Goal: Find specific page/section: Find specific page/section

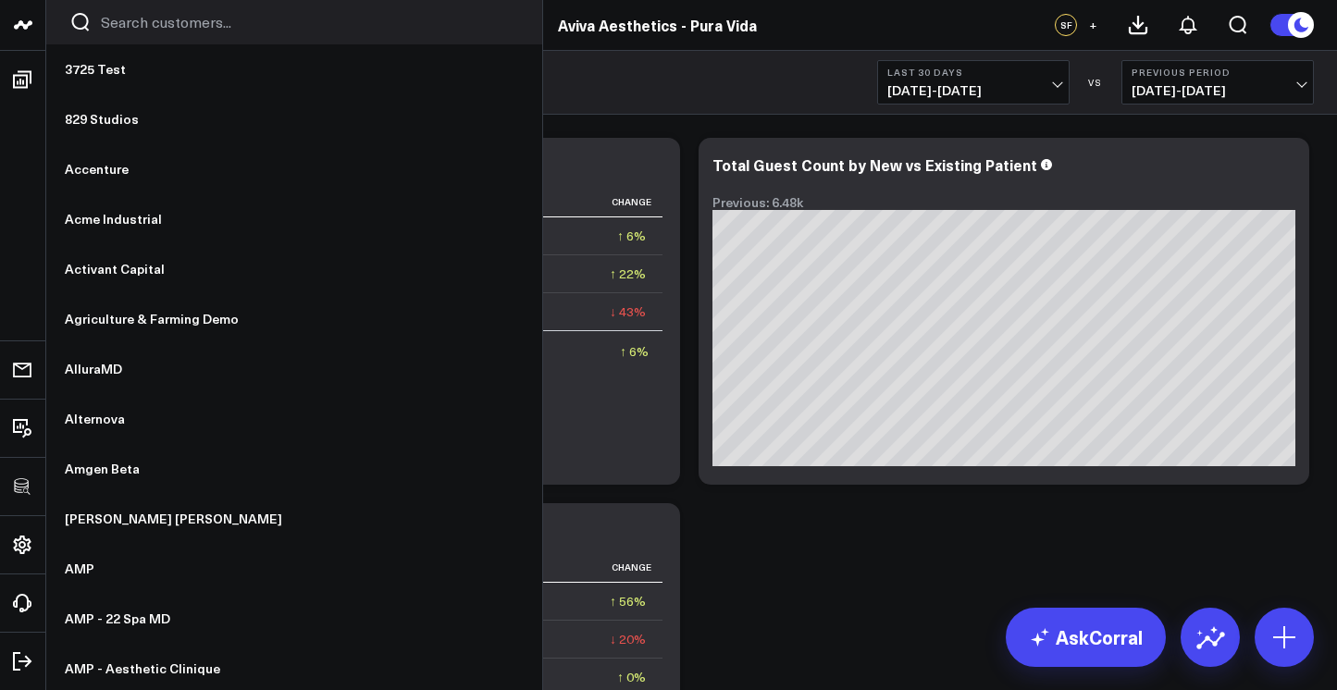
click at [132, 21] on input "Search customers input" at bounding box center [310, 22] width 418 height 20
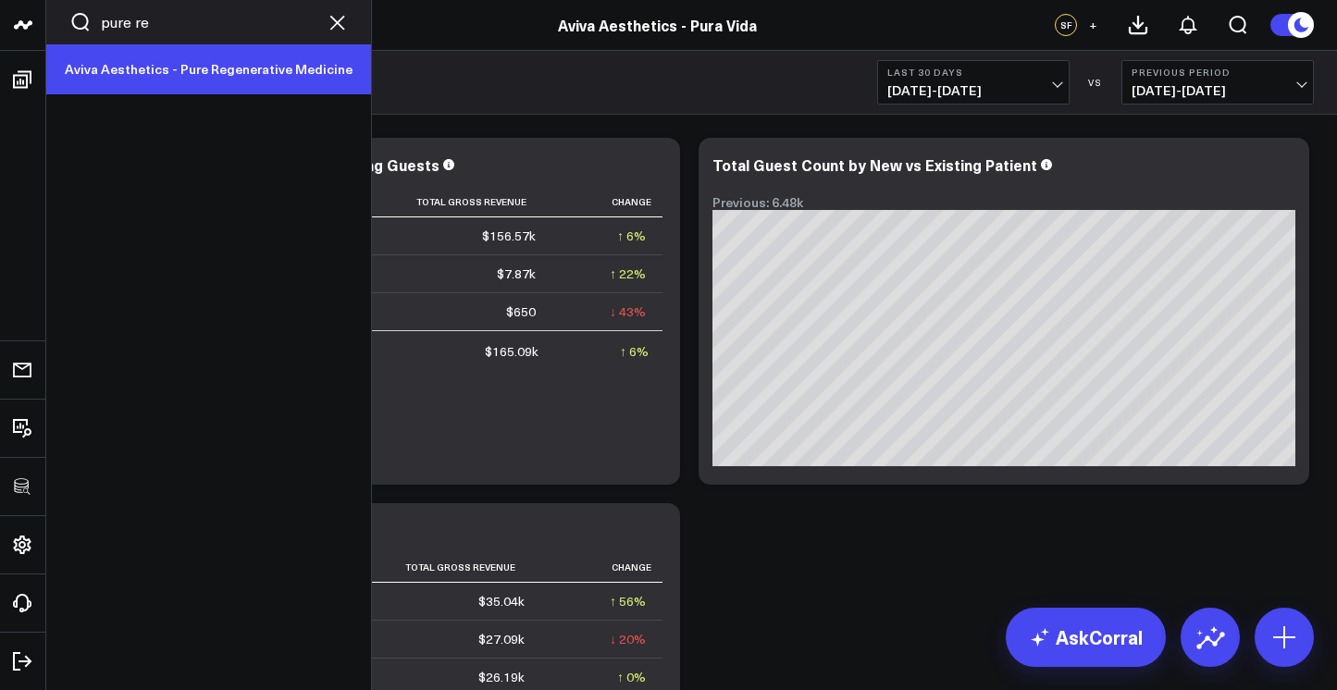
type input "pure re"
click at [126, 67] on link "Aviva Aesthetics - Pure Regenerative Medicine" at bounding box center [208, 69] width 325 height 50
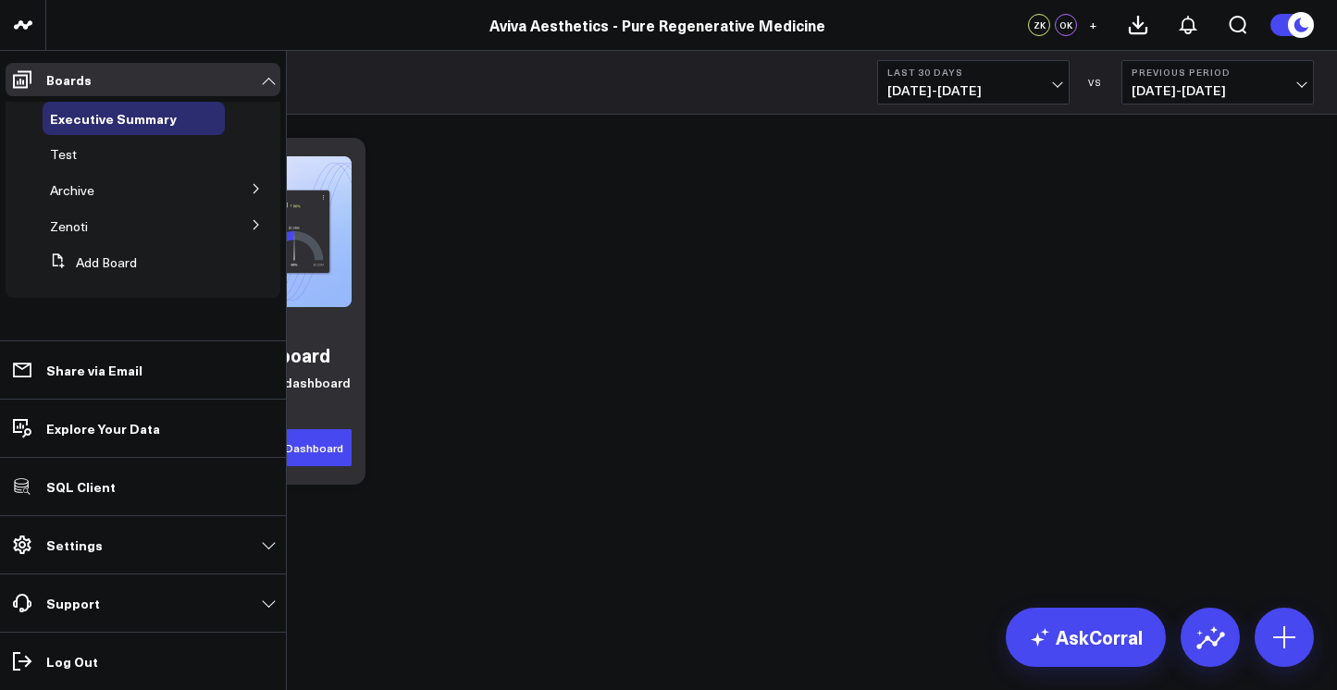
click at [251, 220] on icon at bounding box center [256, 224] width 11 height 11
click at [127, 268] on div "Accrual Revenue" at bounding box center [139, 259] width 171 height 33
click at [115, 264] on span "Accrual Revenue" at bounding box center [111, 260] width 100 height 18
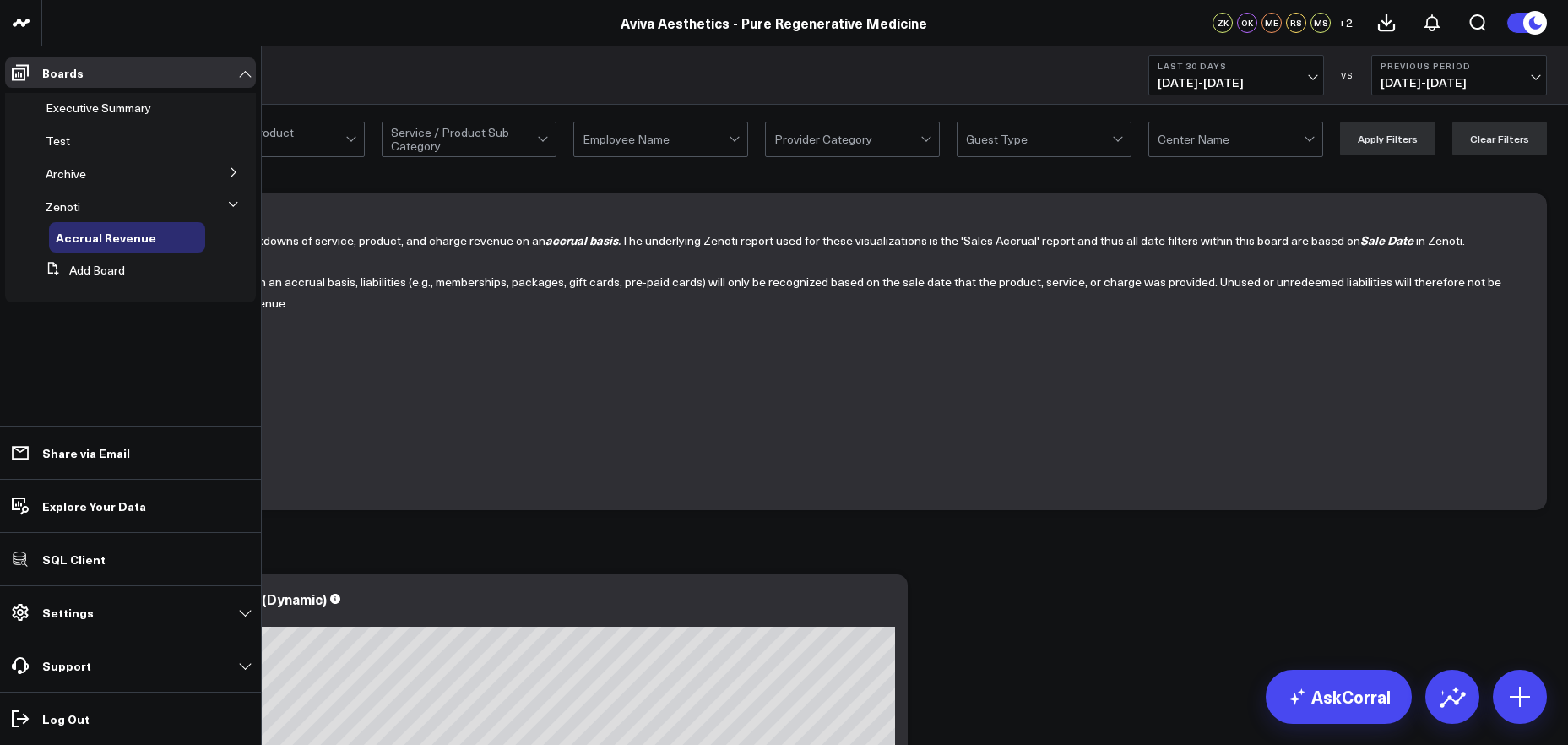
click at [231, 173] on icon at bounding box center [234, 172] width 10 height 10
click at [111, 207] on span "DO NOT USE - Corral Test" at bounding box center [113, 211] width 116 height 29
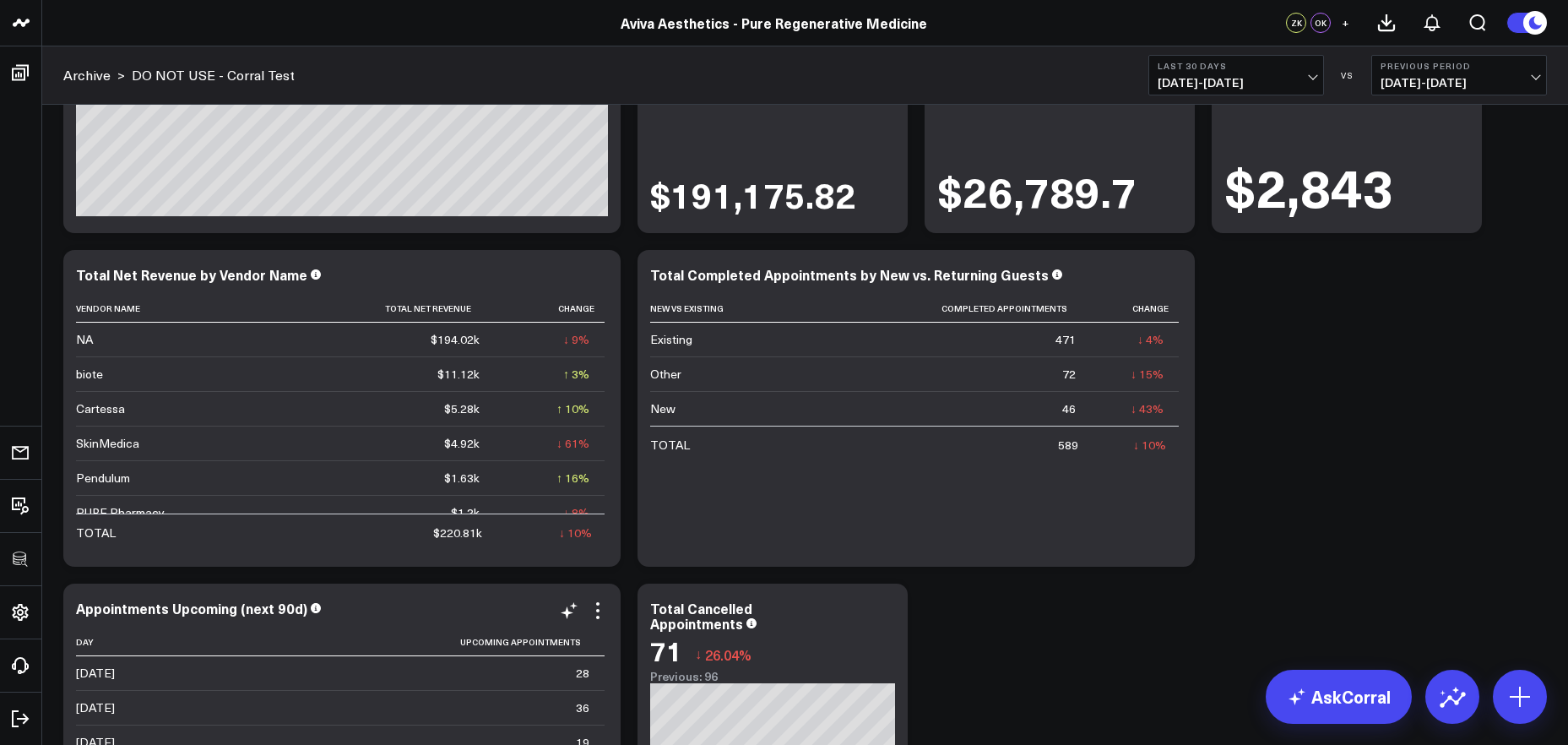
scroll to position [3405, 0]
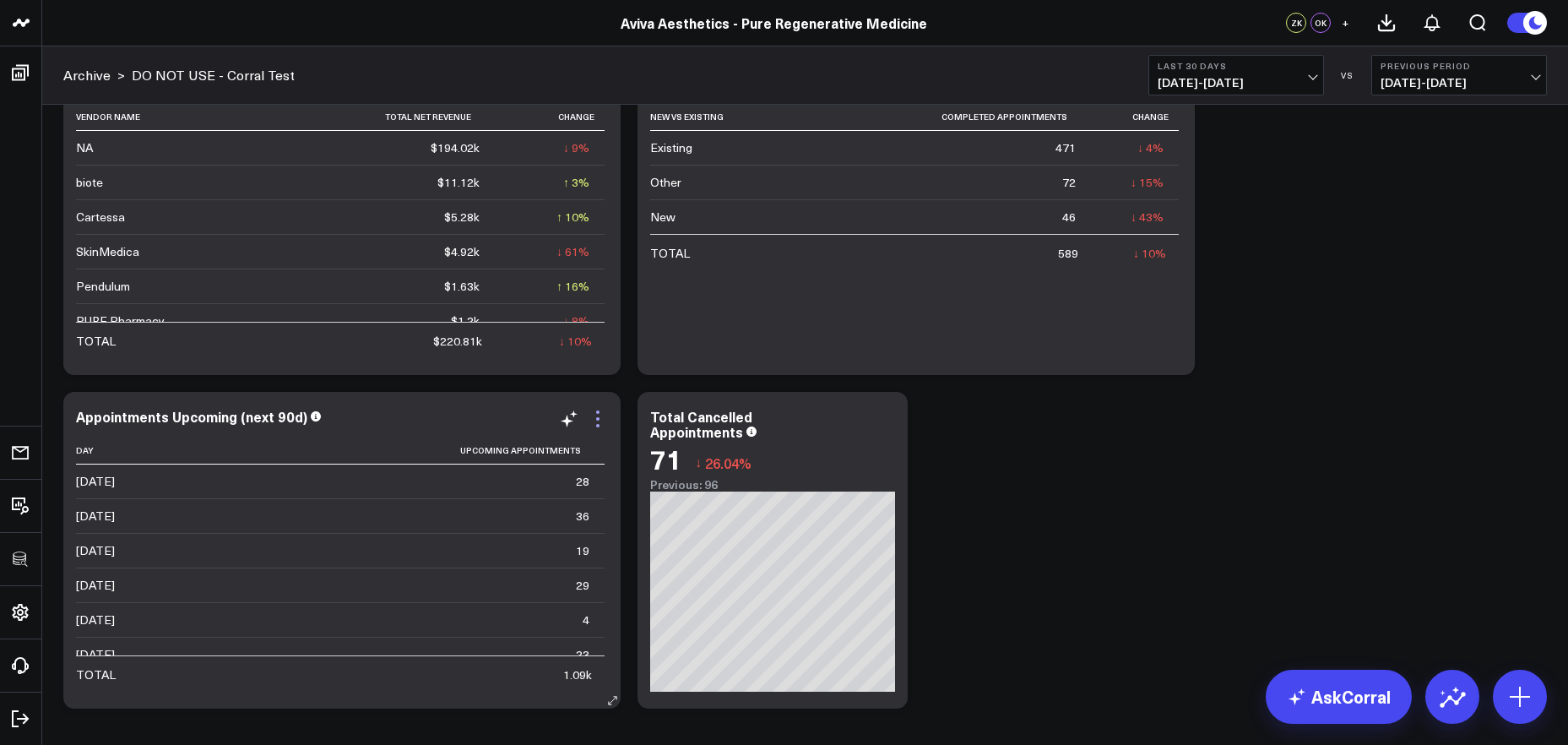
click at [596, 412] on icon at bounding box center [598, 413] width 4 height 4
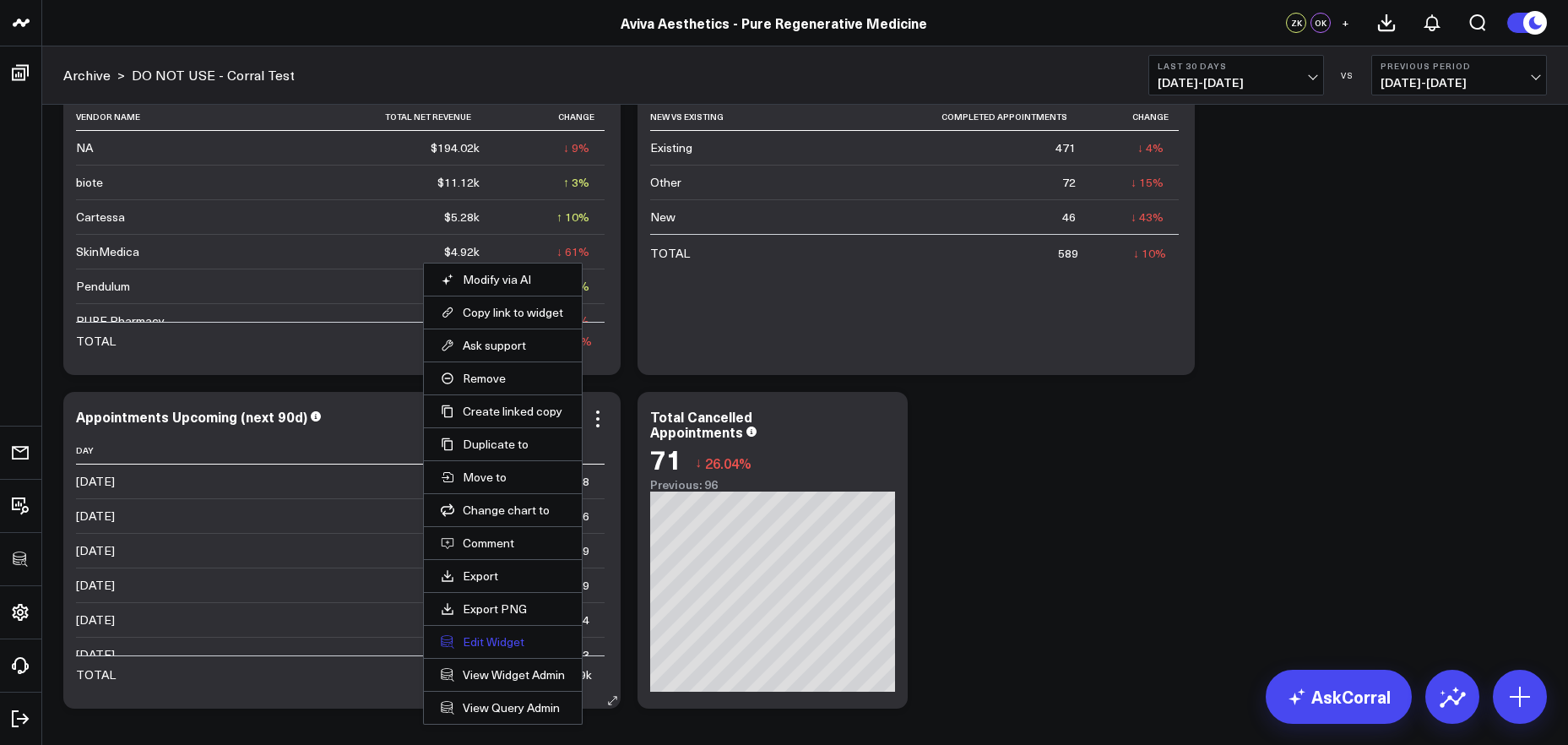
click at [484, 629] on button "Edit Widget" at bounding box center [503, 642] width 124 height 16
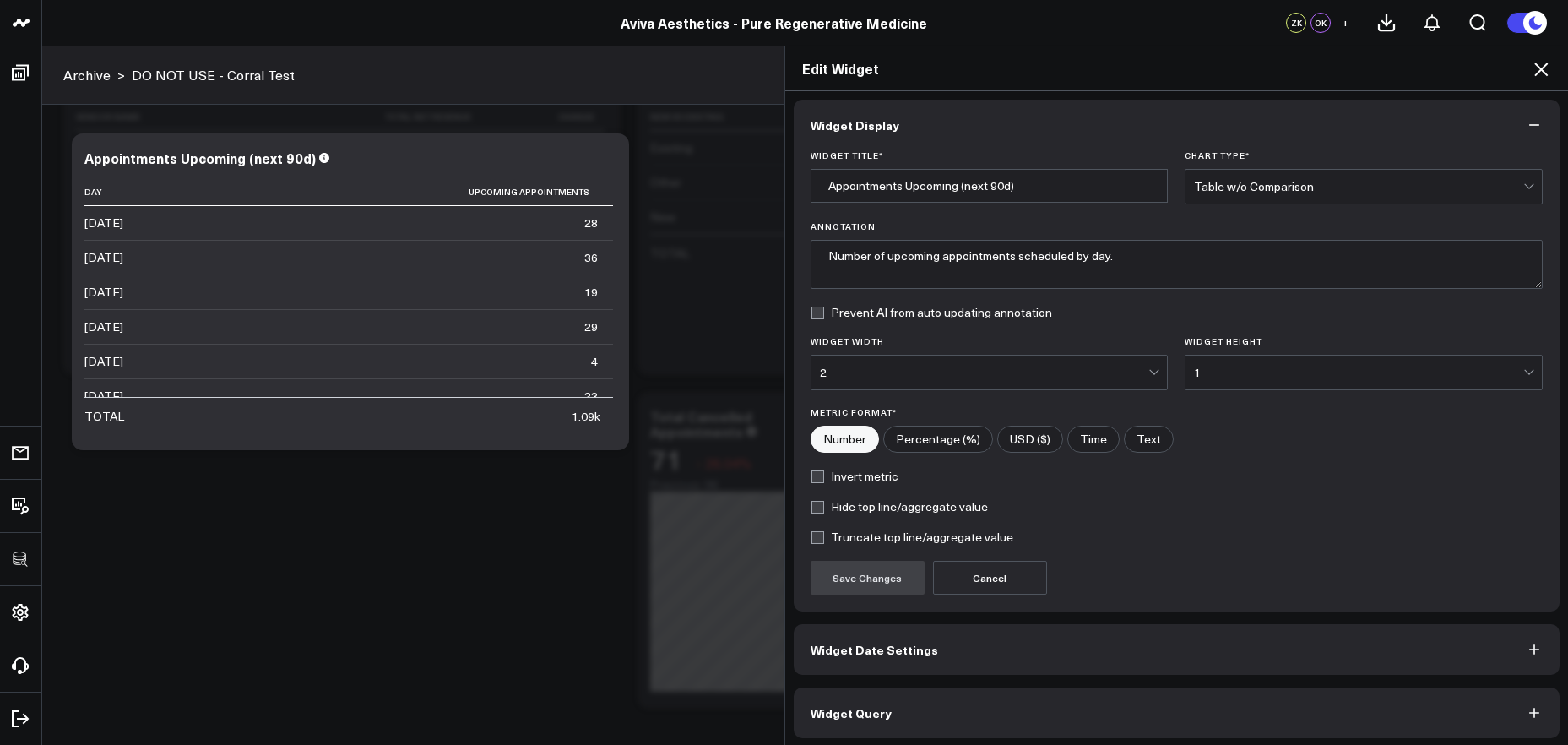
scroll to position [9, 0]
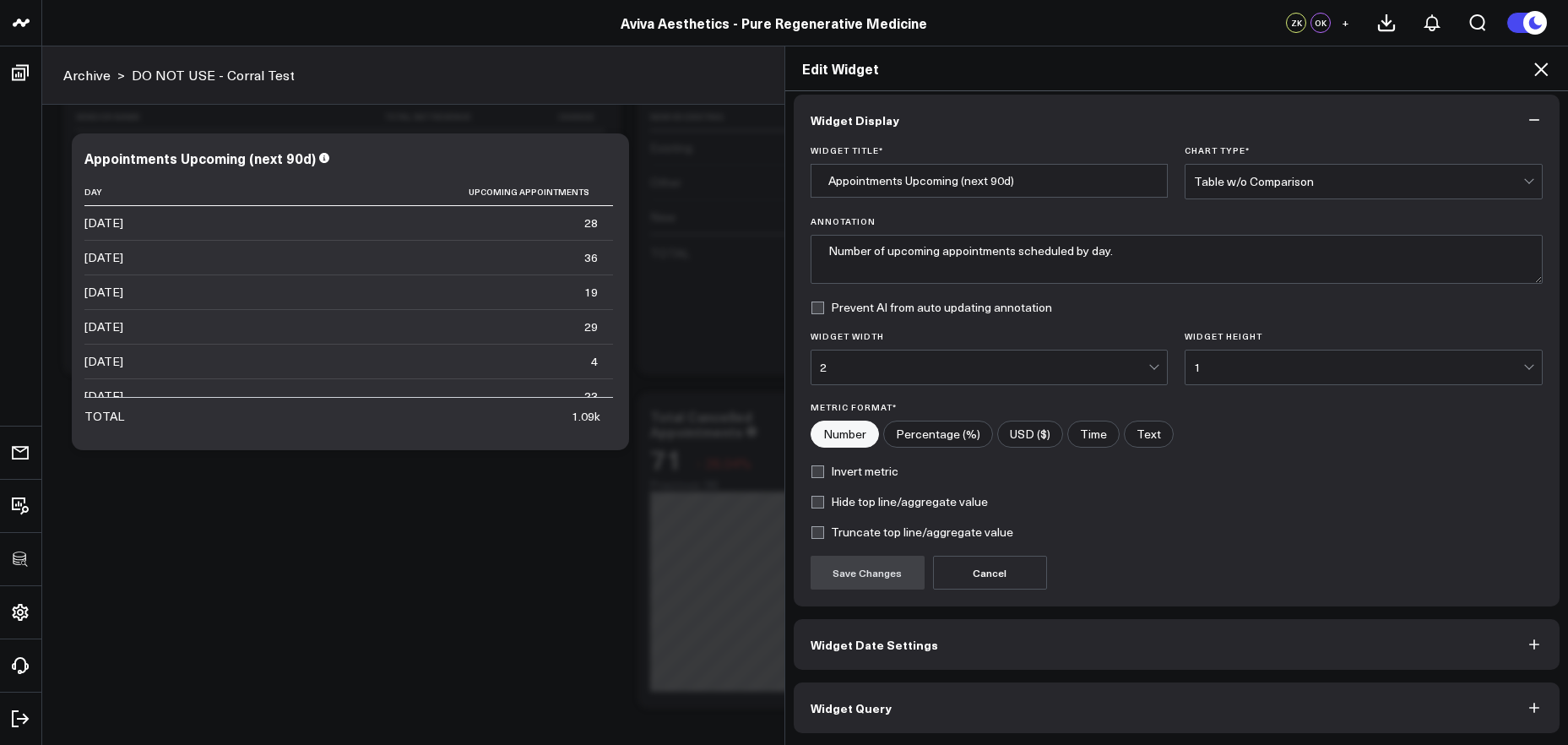
click at [902, 629] on button "Widget Query" at bounding box center [1177, 708] width 767 height 51
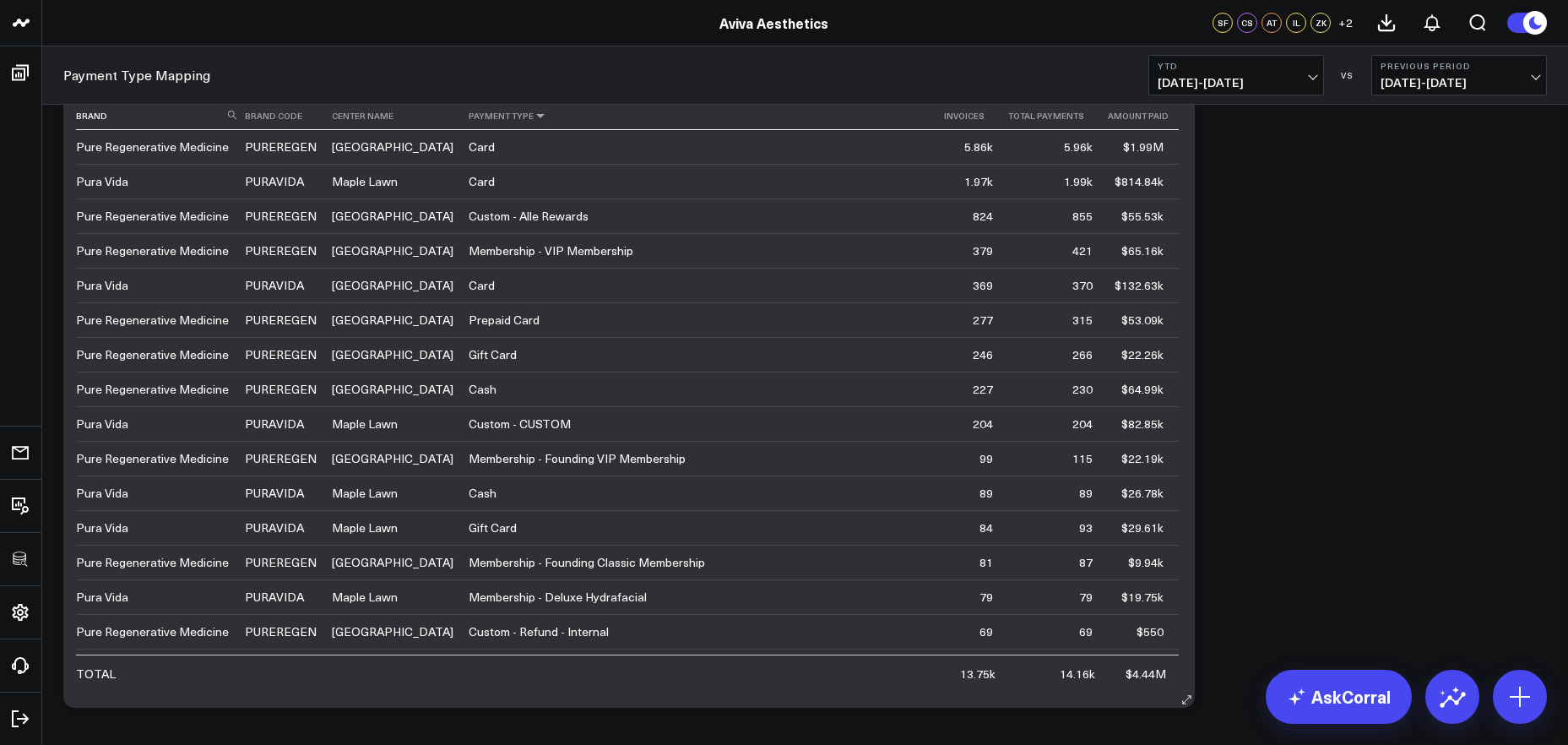
click at [534, 117] on icon at bounding box center [540, 115] width 14 height 10
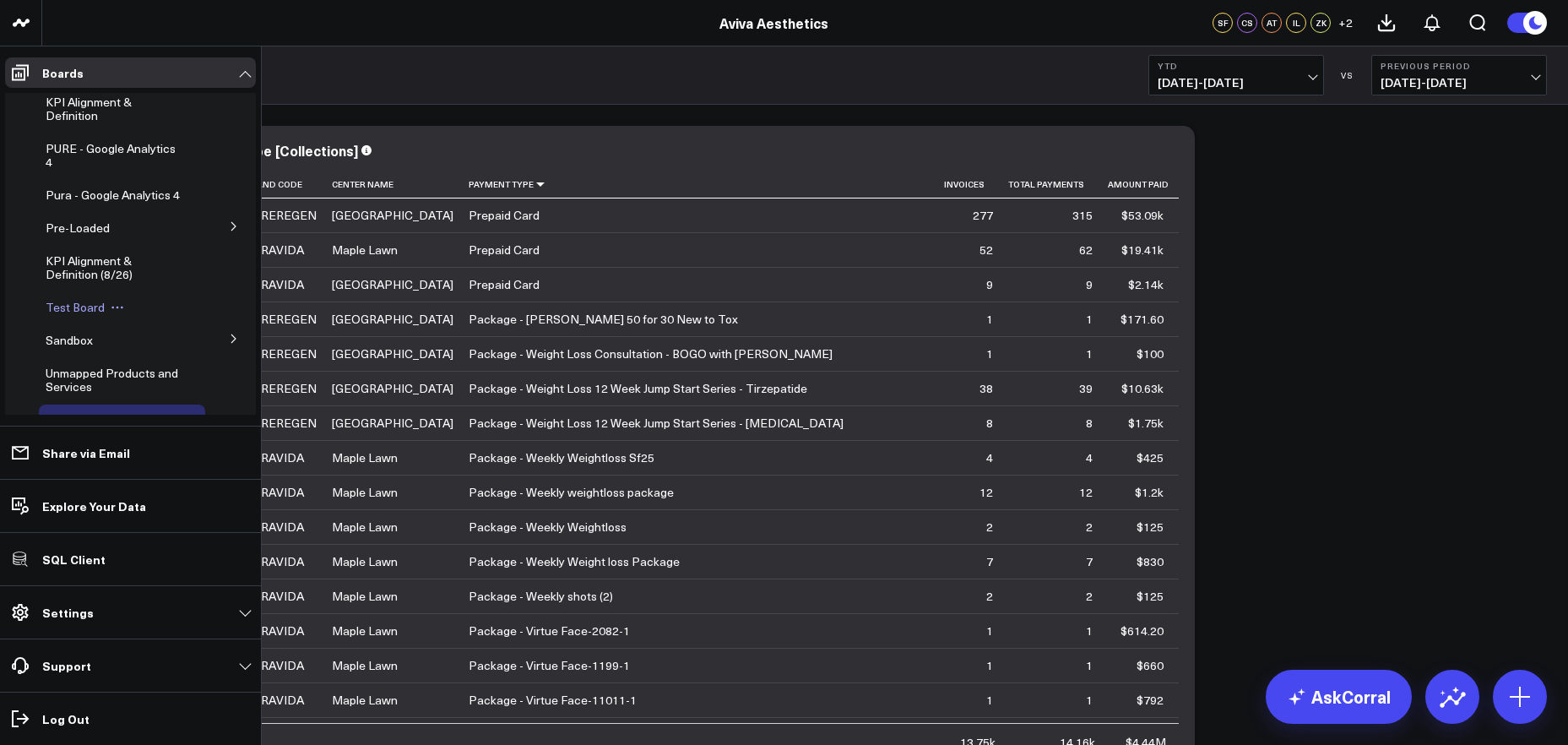
scroll to position [40, 0]
click at [96, 381] on span "Unmapped Products and Services" at bounding box center [111, 378] width 132 height 29
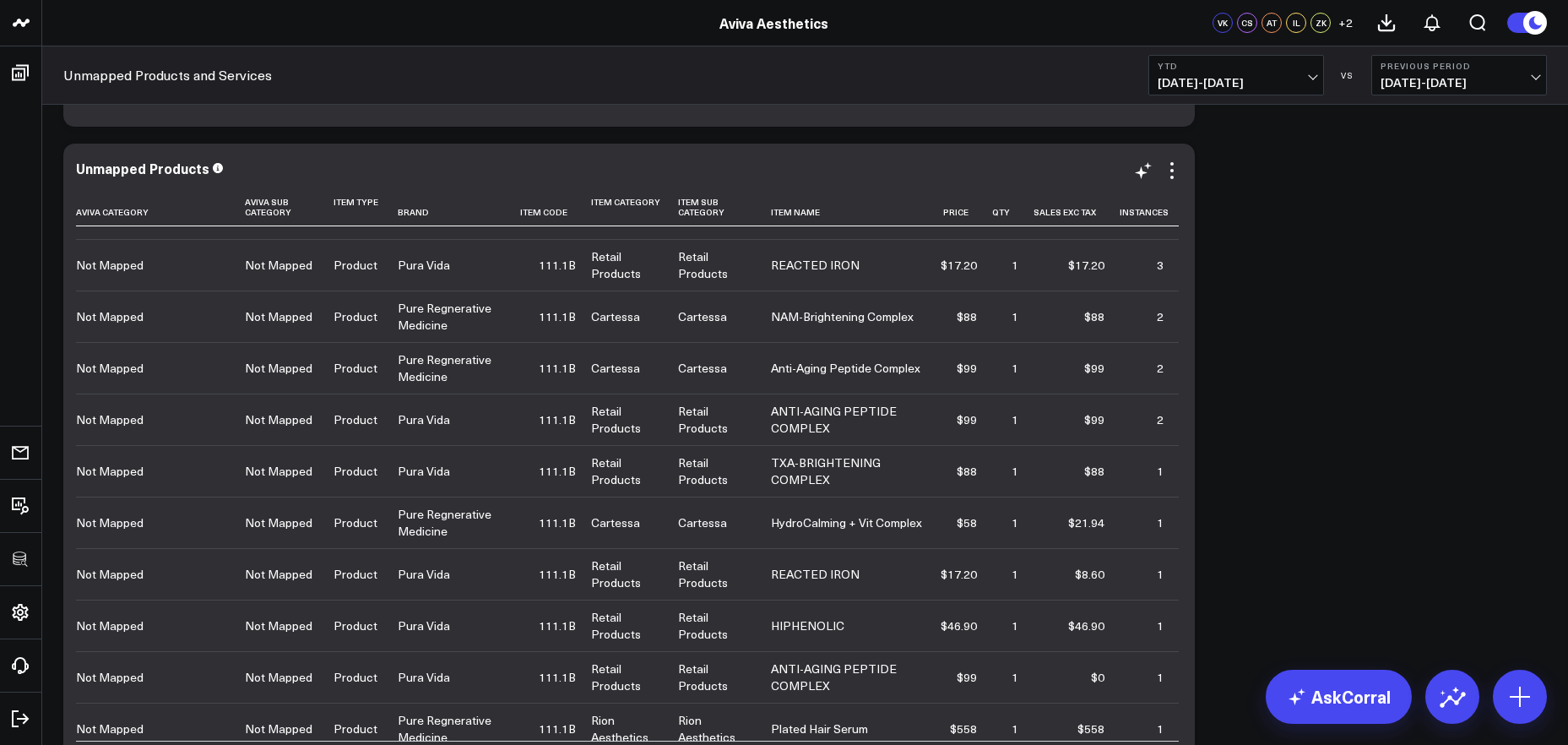
scroll to position [194, 0]
click at [1176, 175] on icon at bounding box center [1172, 171] width 20 height 20
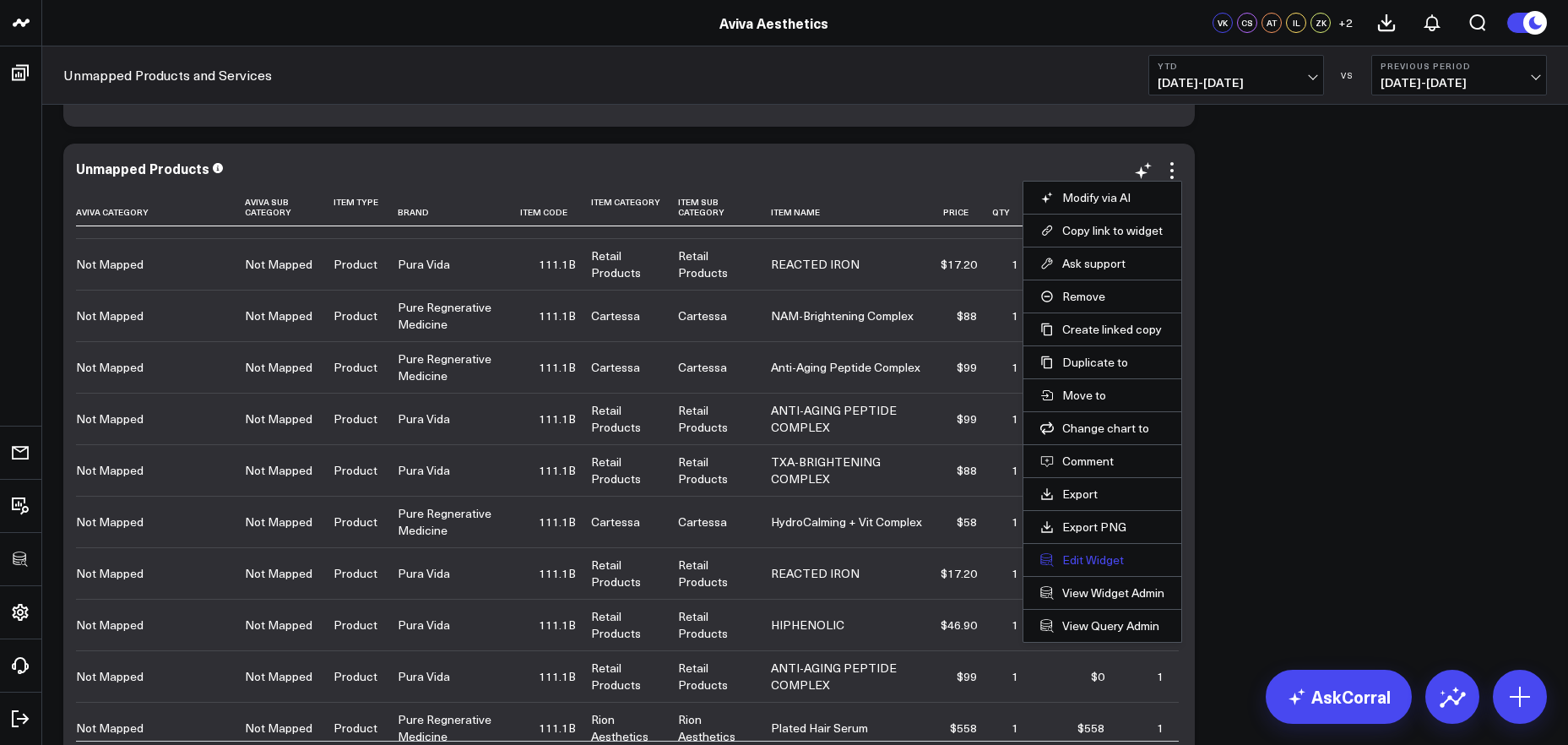
click at [1092, 557] on button "Edit Widget" at bounding box center [1103, 560] width 124 height 16
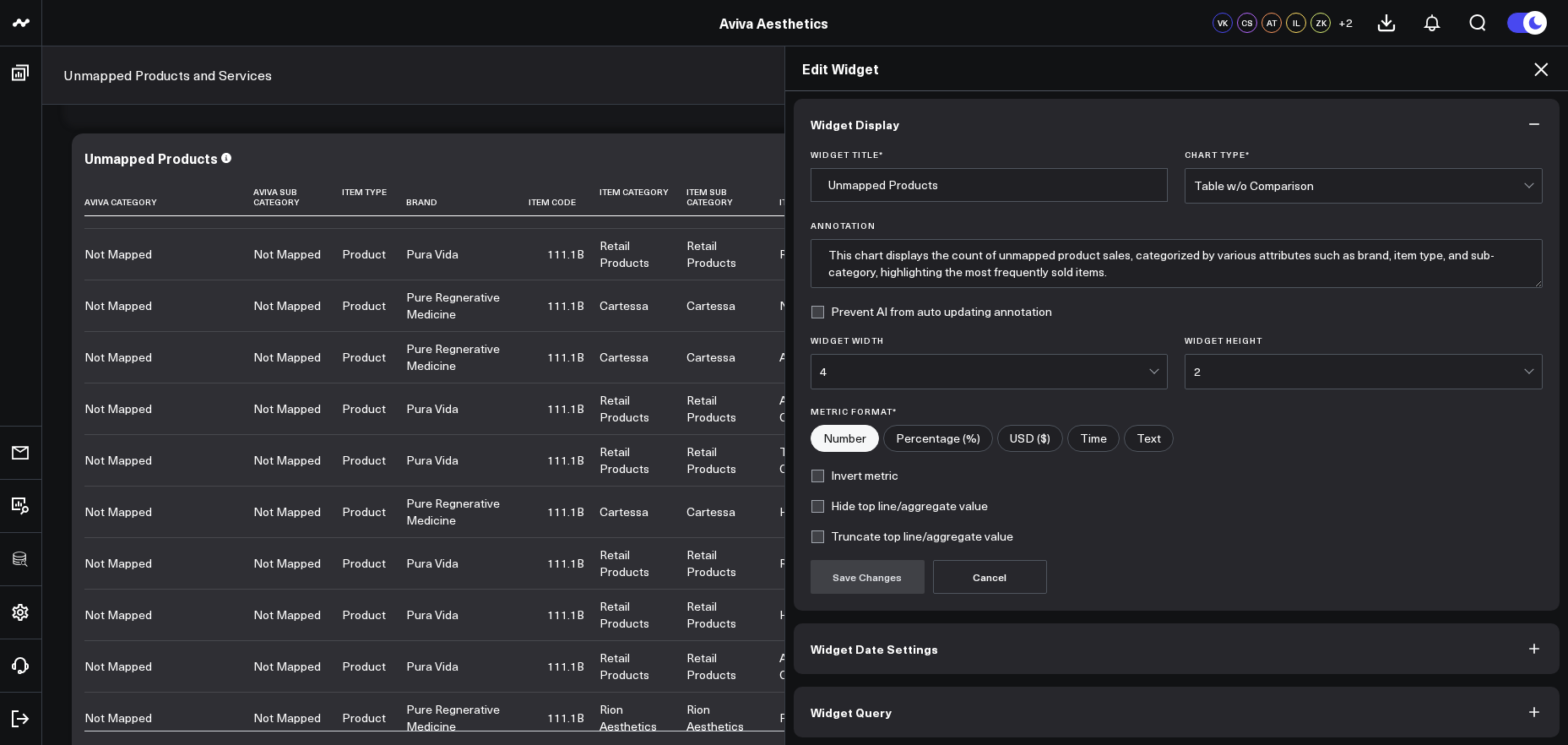
scroll to position [9, 0]
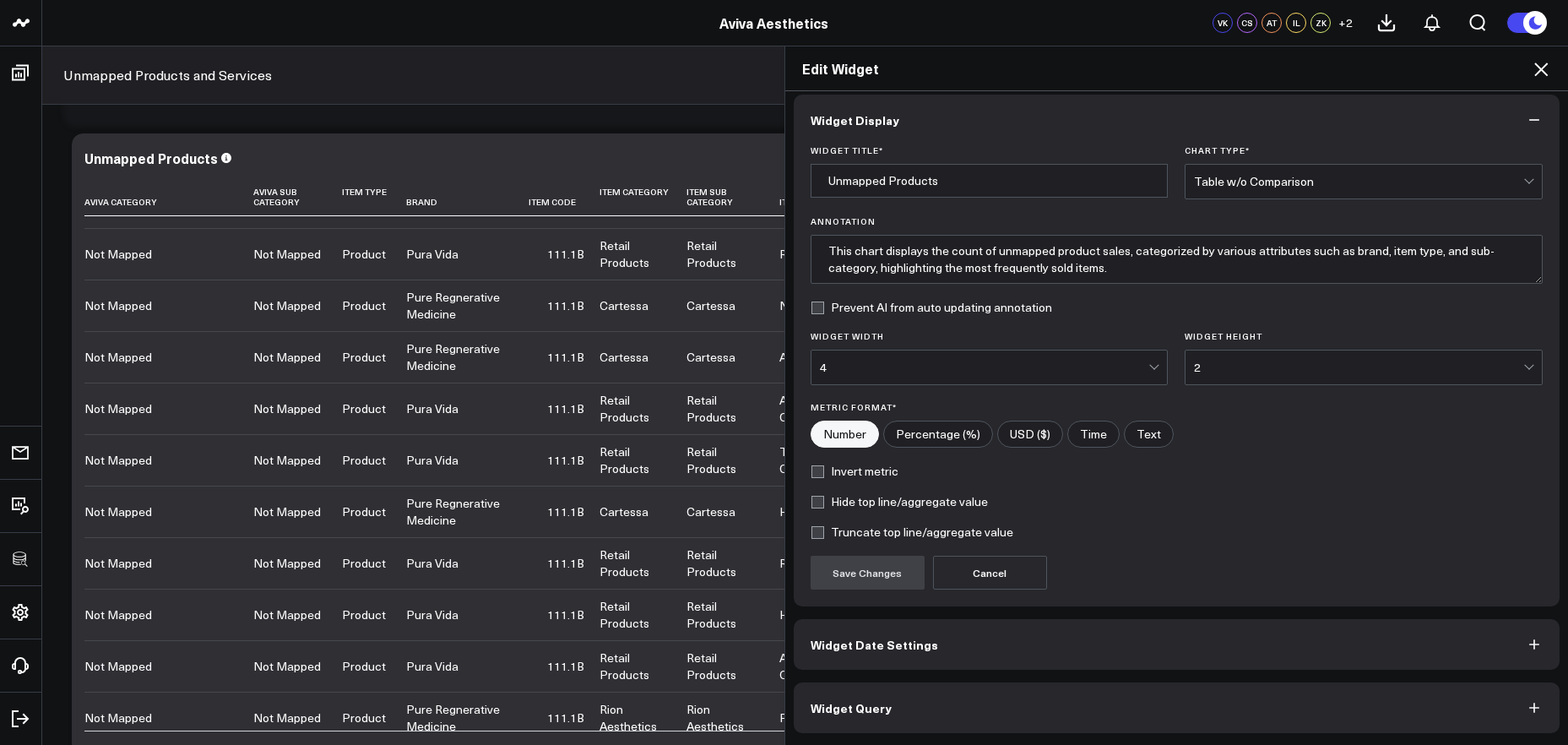
click at [1106, 711] on button "Widget Query" at bounding box center [1177, 708] width 767 height 51
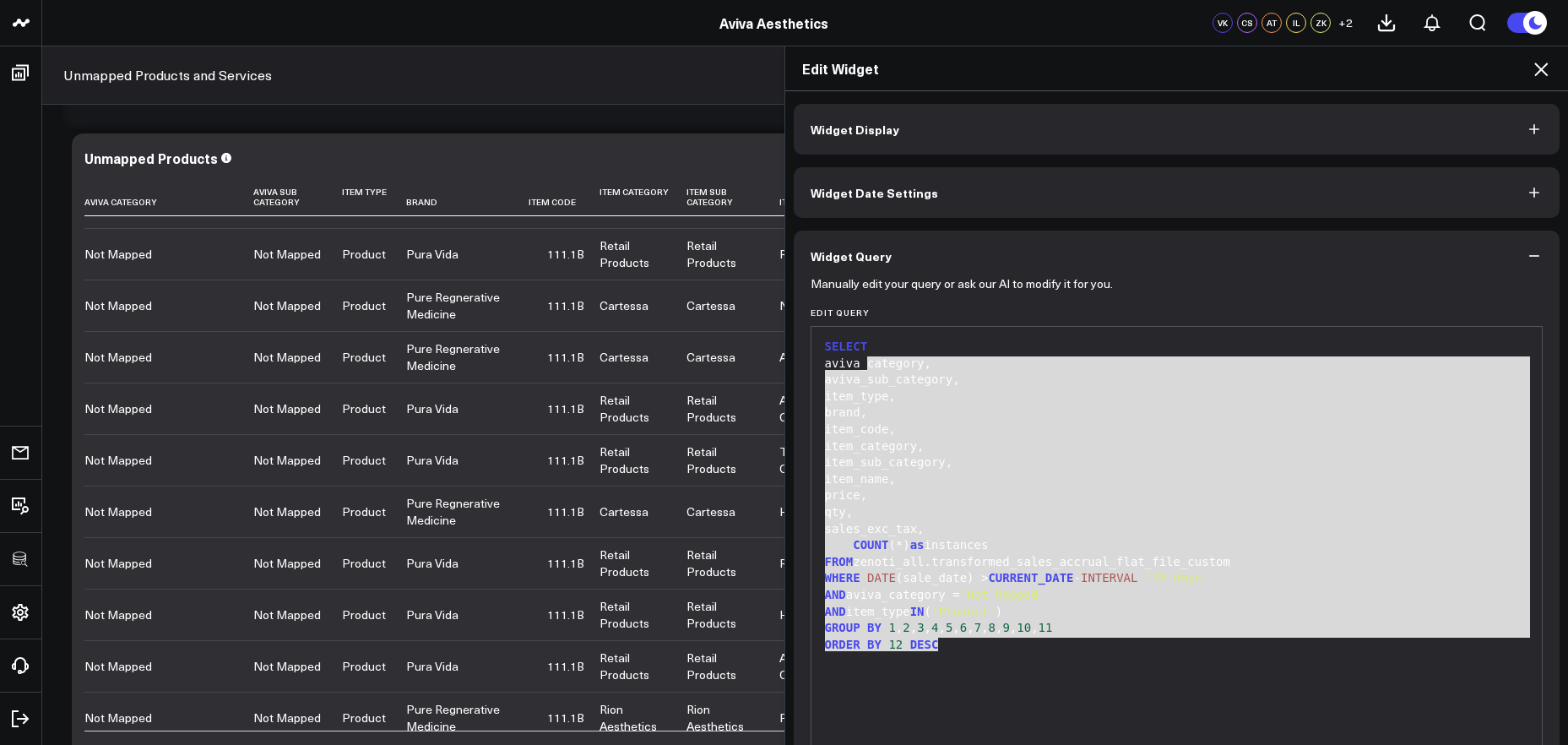
drag, startPoint x: 967, startPoint y: 498, endPoint x: 835, endPoint y: 335, distance: 209.7
click at [835, 335] on div "SELECT aviva_category, aviva_sub_category, item_type, brand, item_code, item_ca…" at bounding box center [1177, 537] width 715 height 404
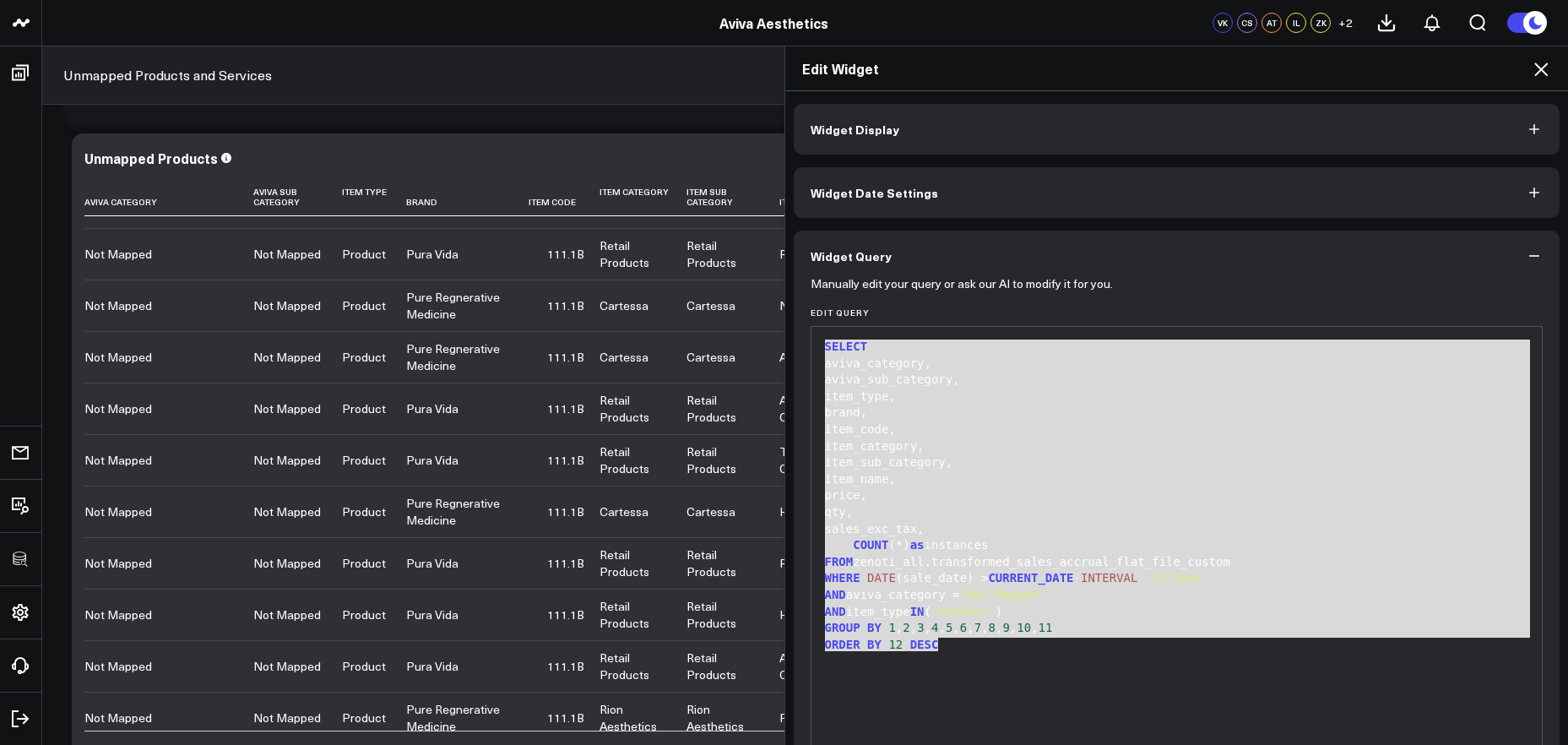
copy div "SELECT aviva_category, aviva_sub_category, item_type, brand, item_code, item_ca…"
